Goal: Information Seeking & Learning: Learn about a topic

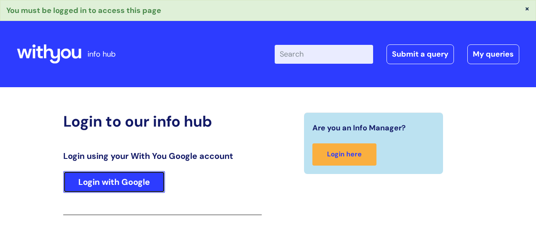
click at [152, 174] on link "Login with Google" at bounding box center [114, 182] width 102 height 22
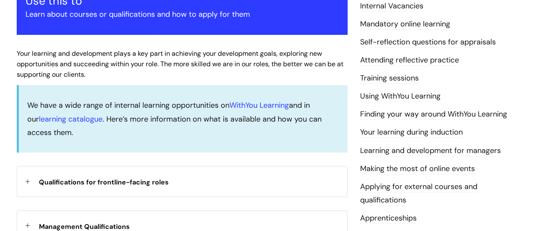
scroll to position [208, 0]
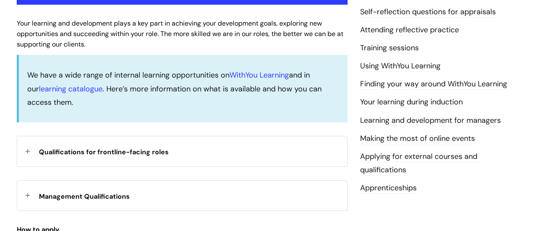
click at [131, 155] on span "Qualifications for frontline-facing roles" at bounding box center [104, 151] width 130 height 9
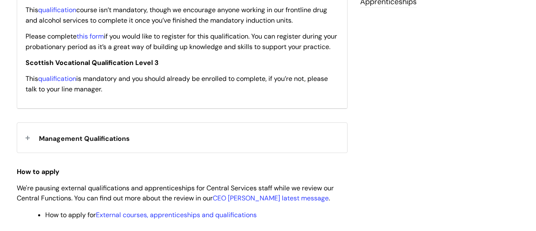
scroll to position [418, 0]
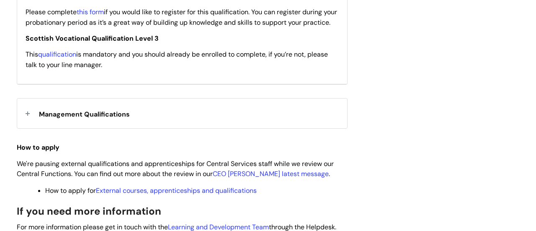
click at [96, 118] on span "Management Qualifications" at bounding box center [84, 114] width 91 height 9
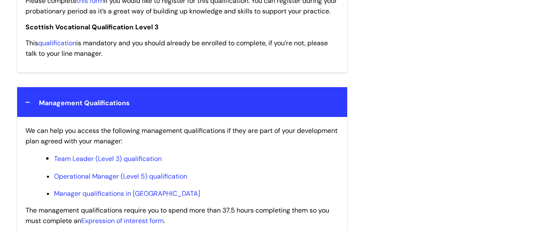
scroll to position [431, 0]
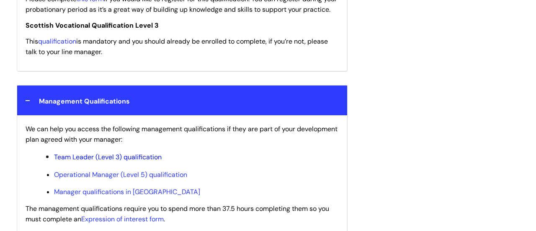
drag, startPoint x: 78, startPoint y: 167, endPoint x: 87, endPoint y: 169, distance: 9.9
click at [79, 161] on link "Team Leader (Level 3) qualification" at bounding box center [108, 156] width 108 height 9
click at [143, 161] on link "Team Leader (Level 3) qualification" at bounding box center [108, 156] width 108 height 9
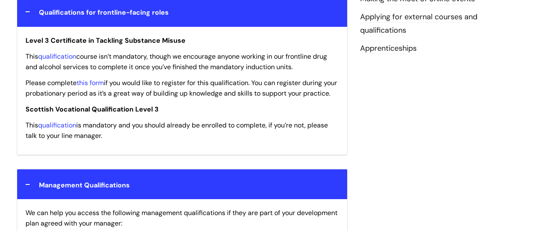
scroll to position [331, 0]
